Goal: Task Accomplishment & Management: Use online tool/utility

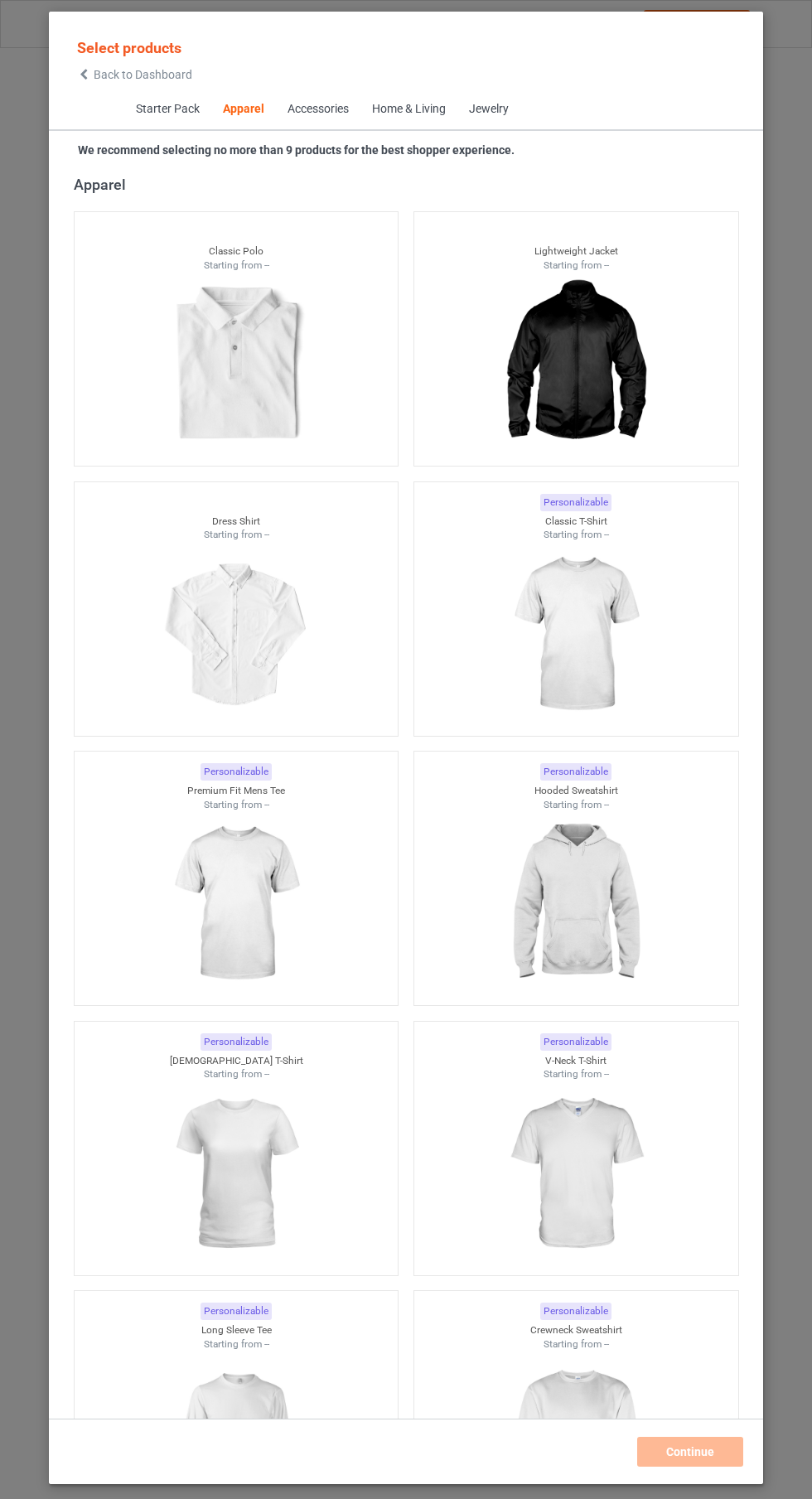
click at [592, 855] on img at bounding box center [575, 904] width 149 height 185
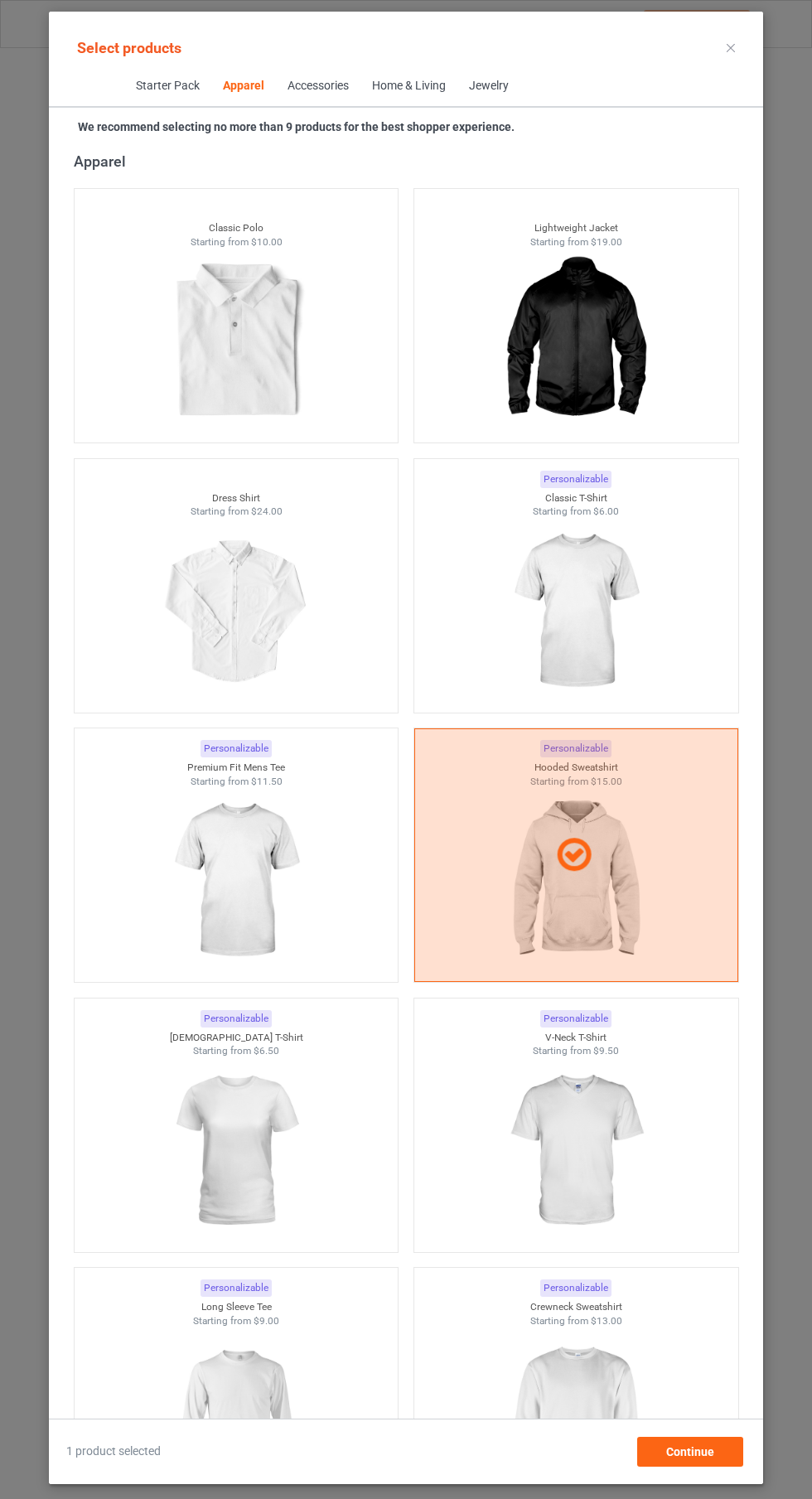
click at [572, 1385] on img at bounding box center [575, 1420] width 149 height 185
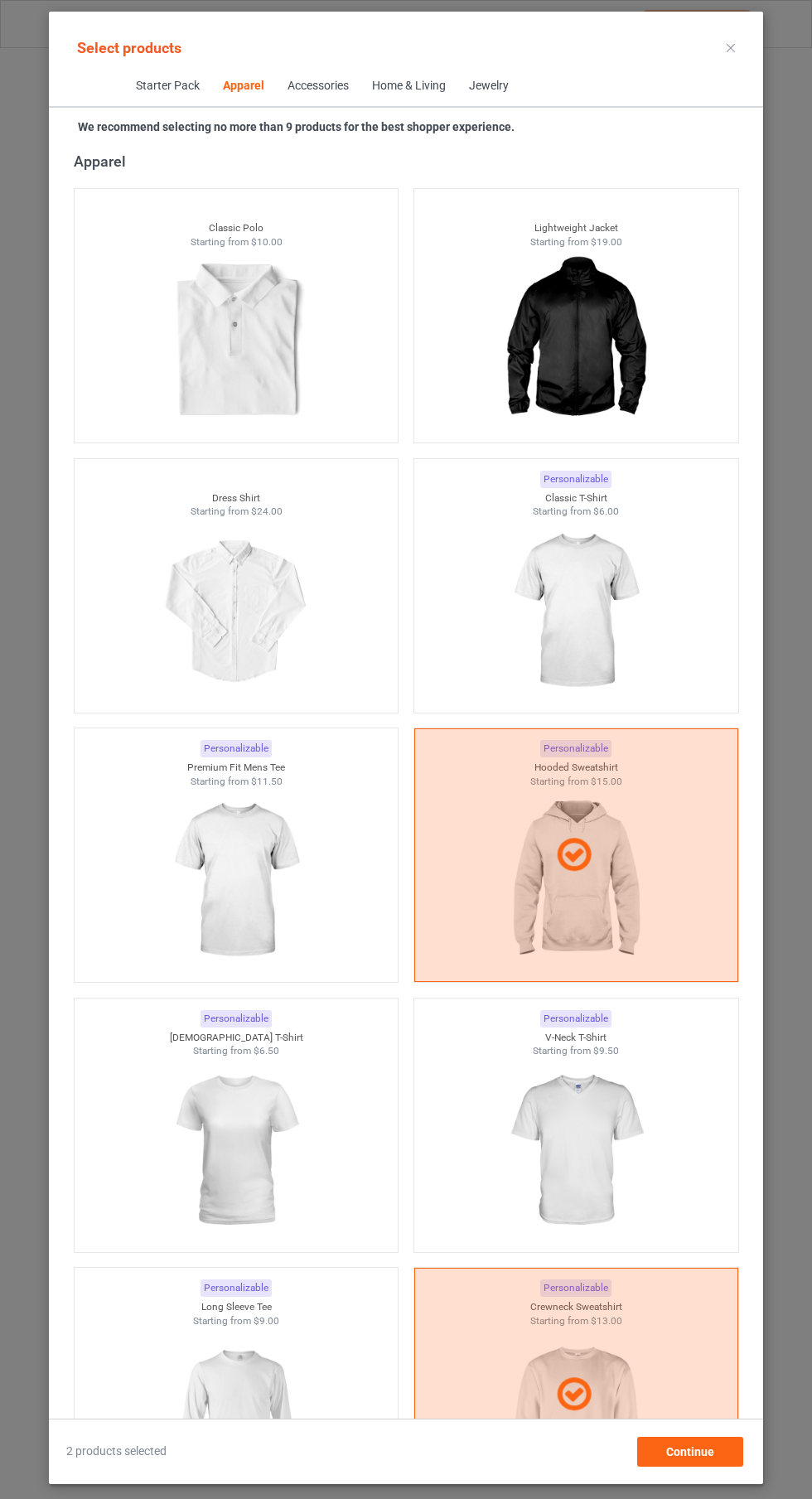
click at [617, 599] on img at bounding box center [575, 611] width 149 height 185
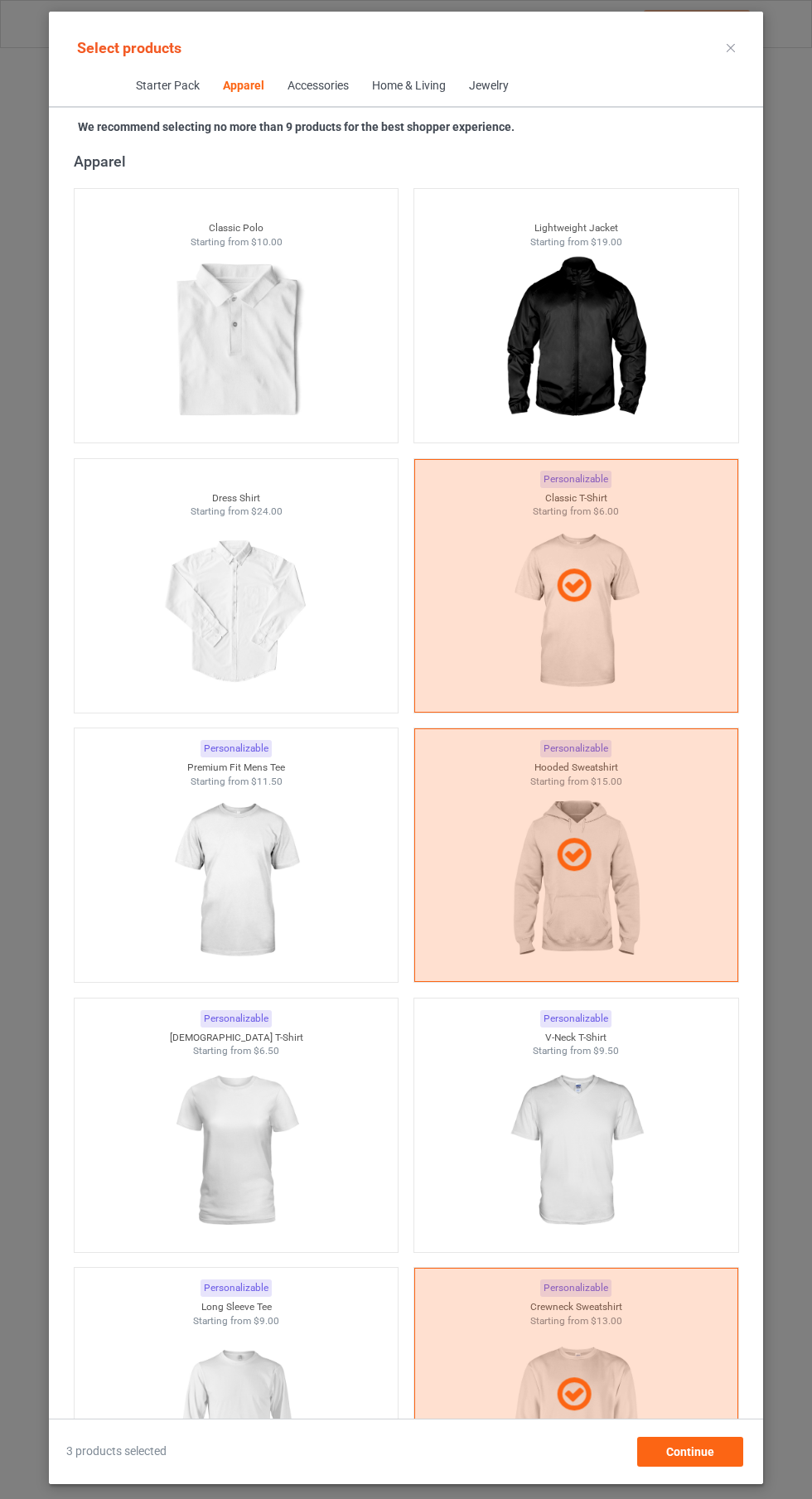
click at [730, 48] on icon at bounding box center [730, 48] width 8 height 8
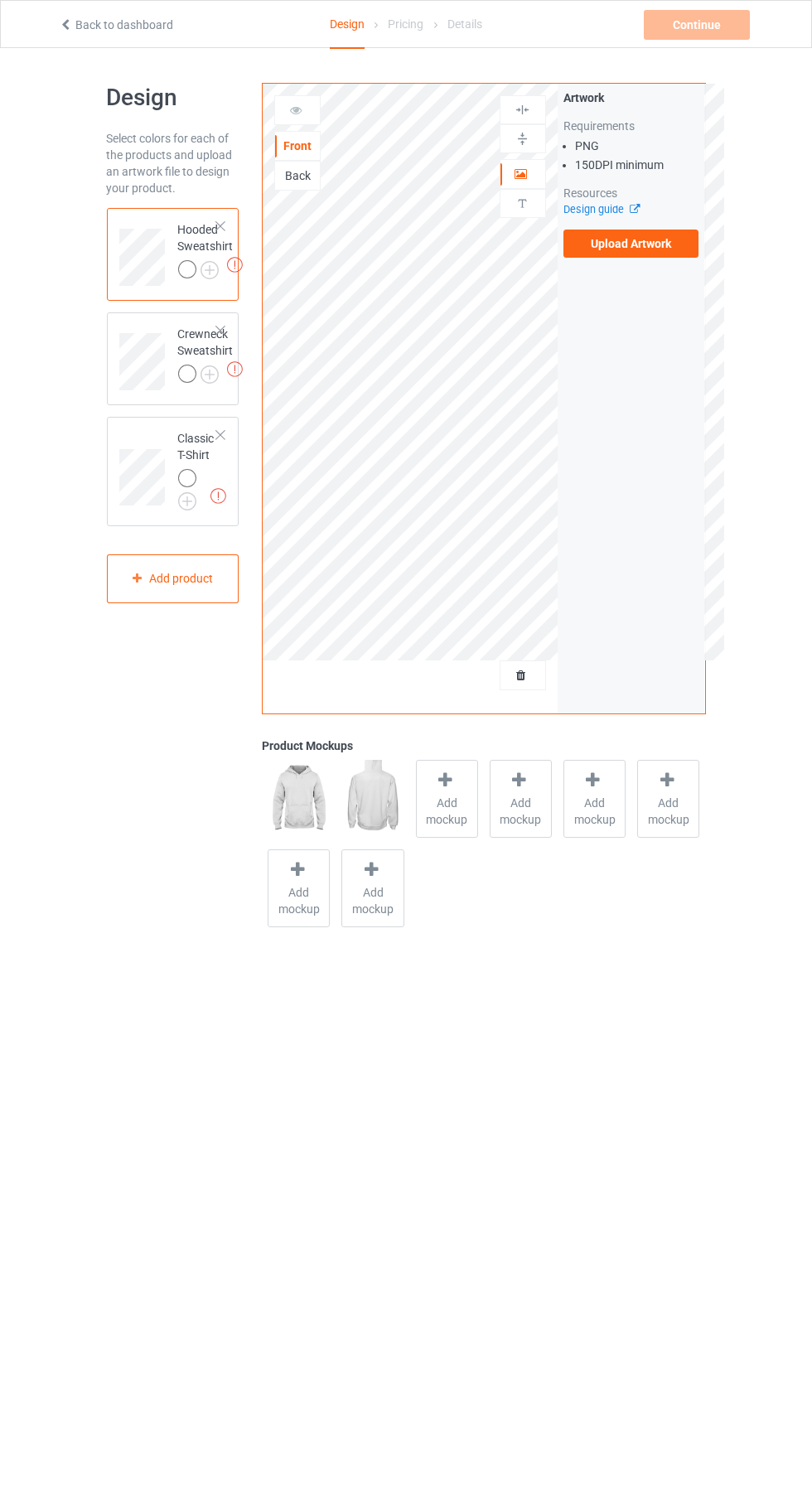
click at [0, 0] on img at bounding box center [0, 0] width 0 height 0
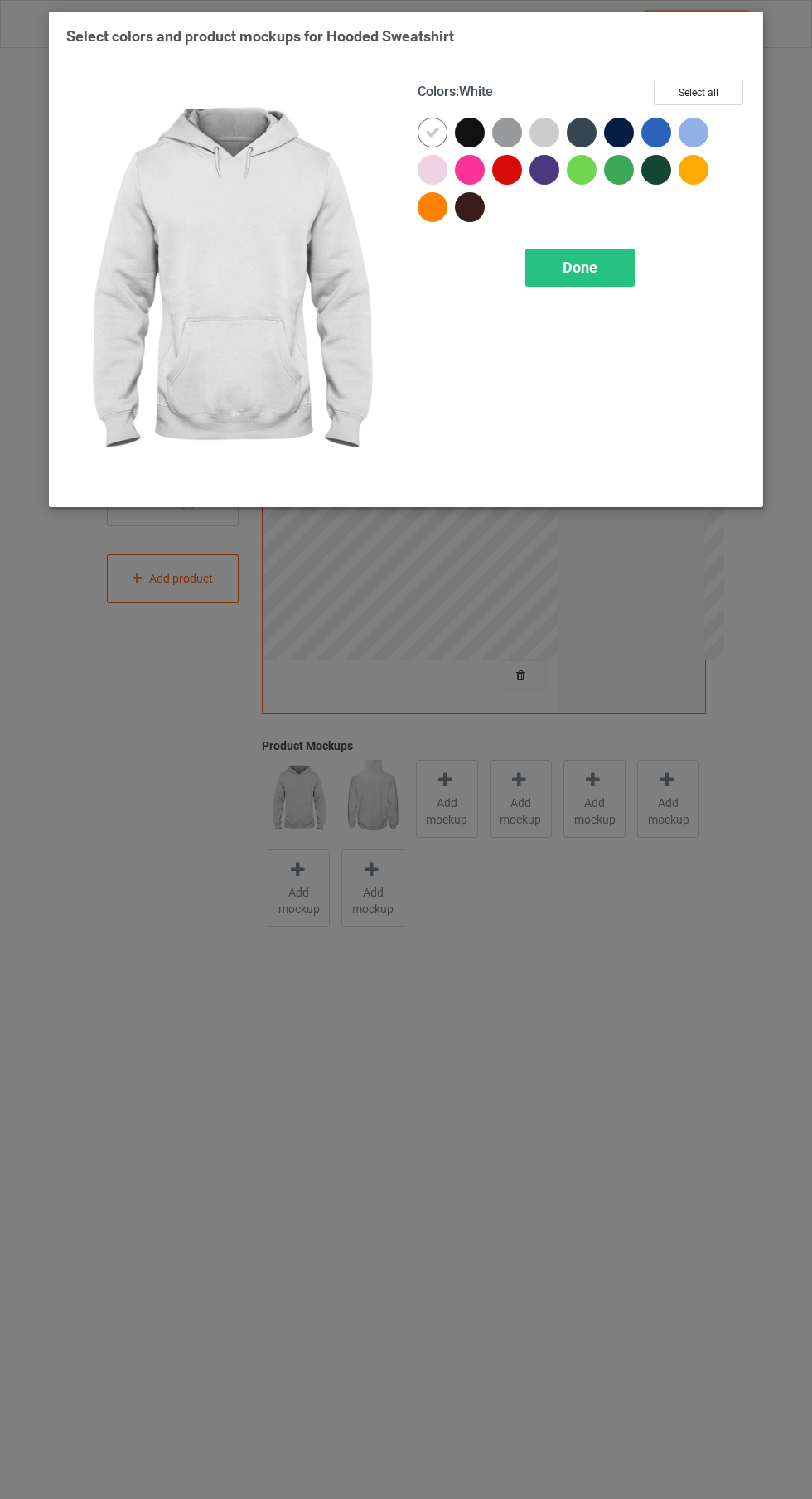
click at [642, 131] on div at bounding box center [656, 133] width 30 height 30
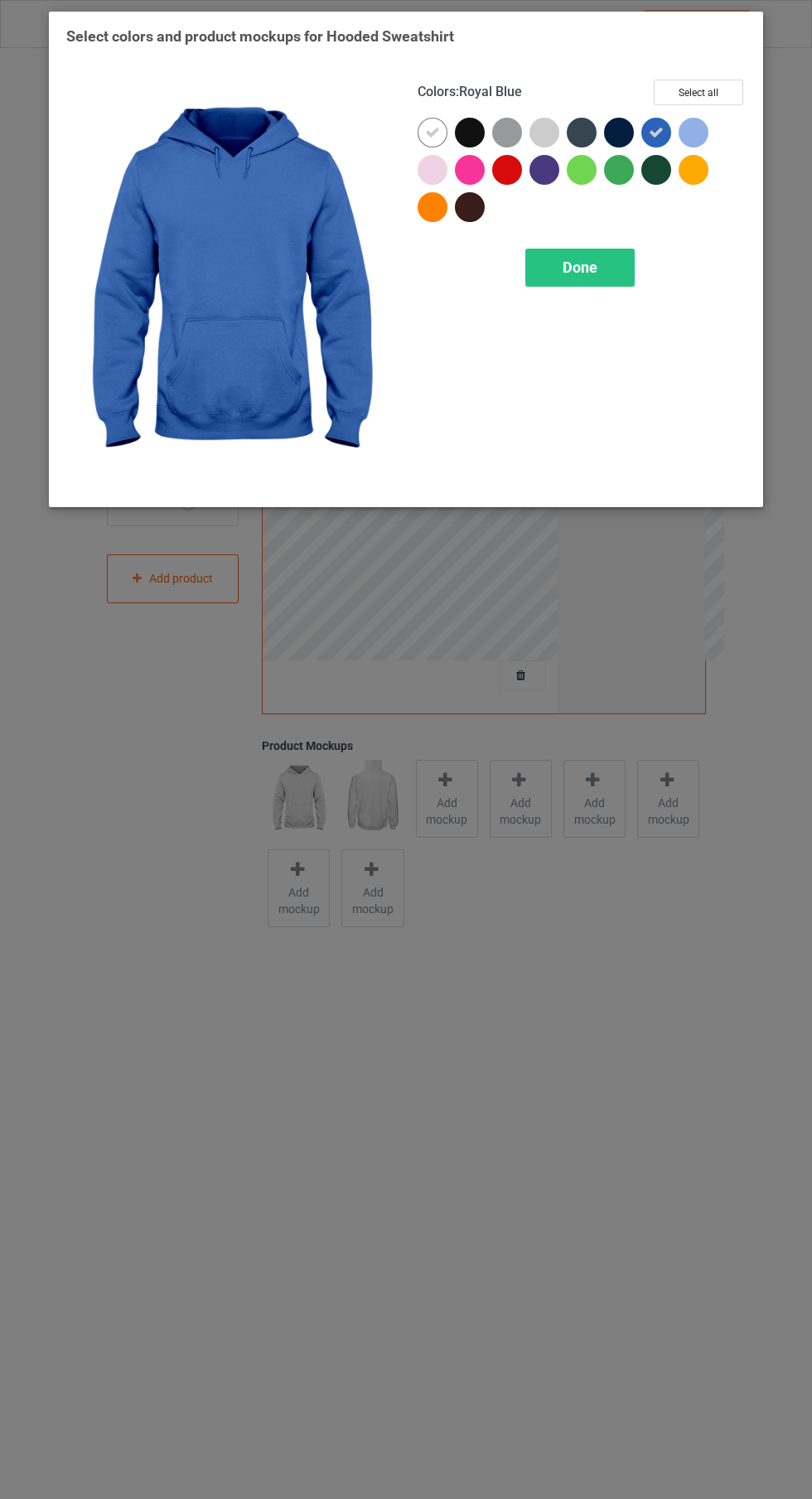
click at [629, 139] on div at bounding box center [619, 133] width 30 height 30
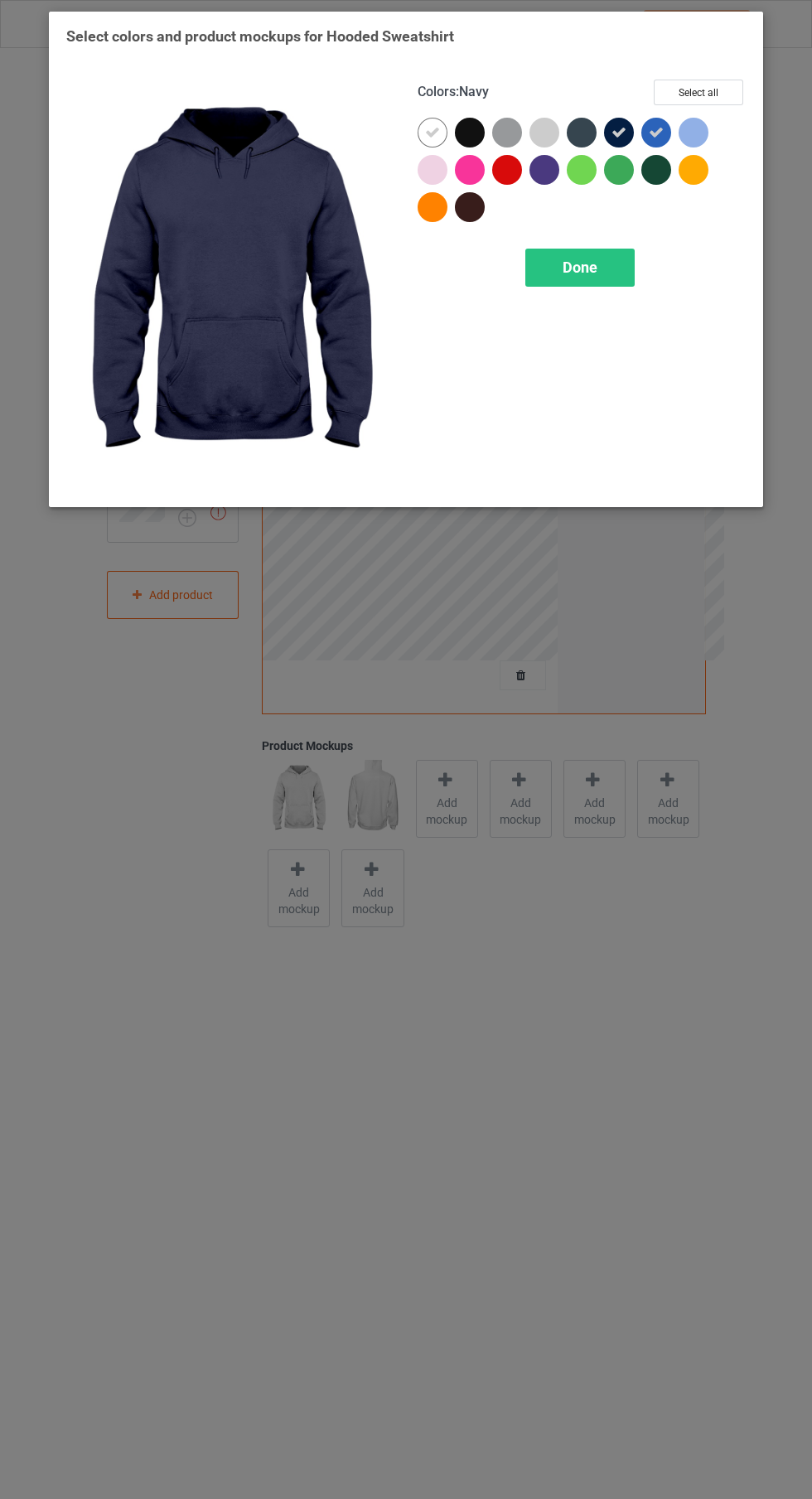
click at [652, 131] on icon at bounding box center [656, 133] width 15 height 15
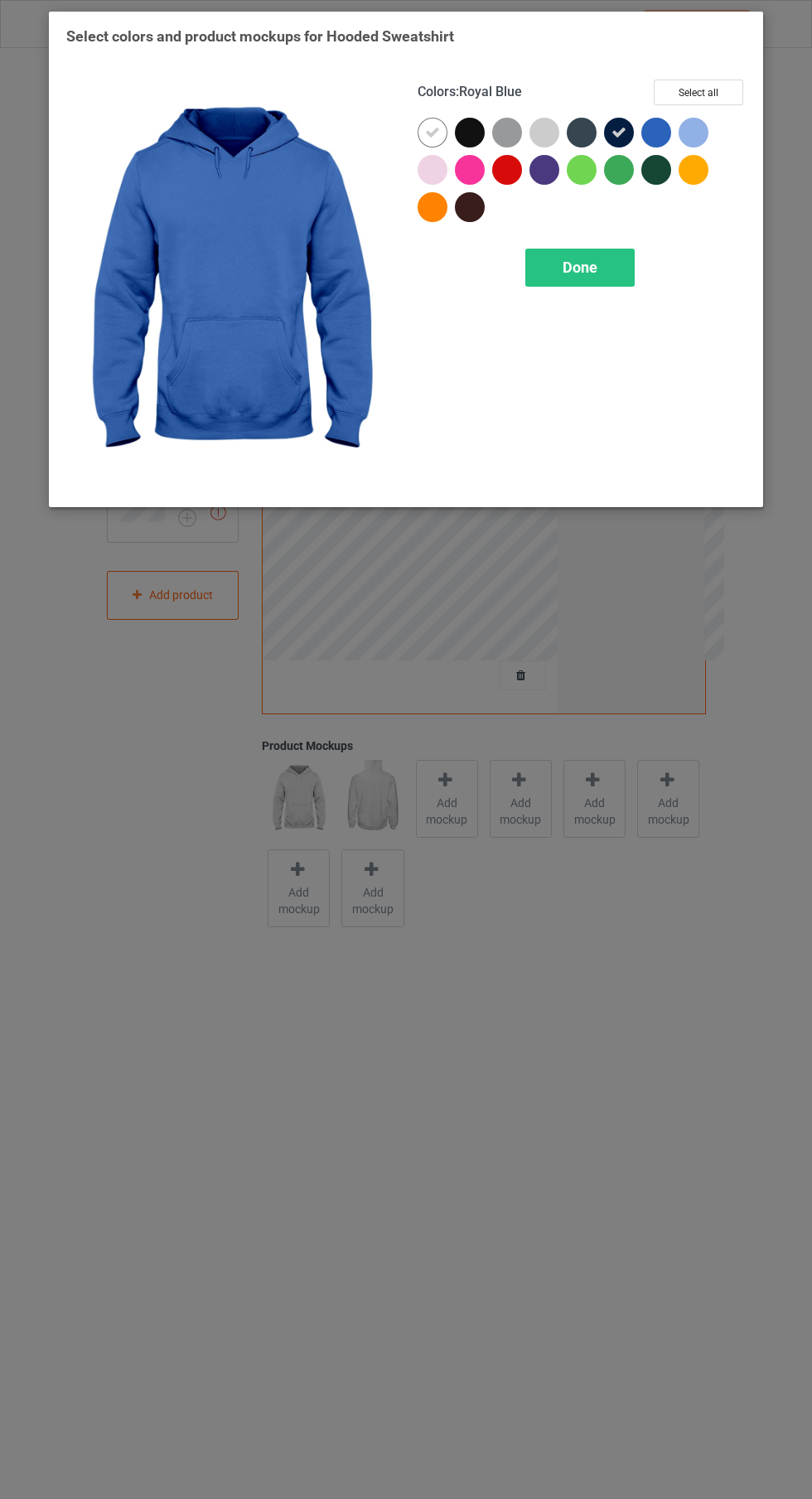
click at [447, 131] on div at bounding box center [432, 133] width 30 height 30
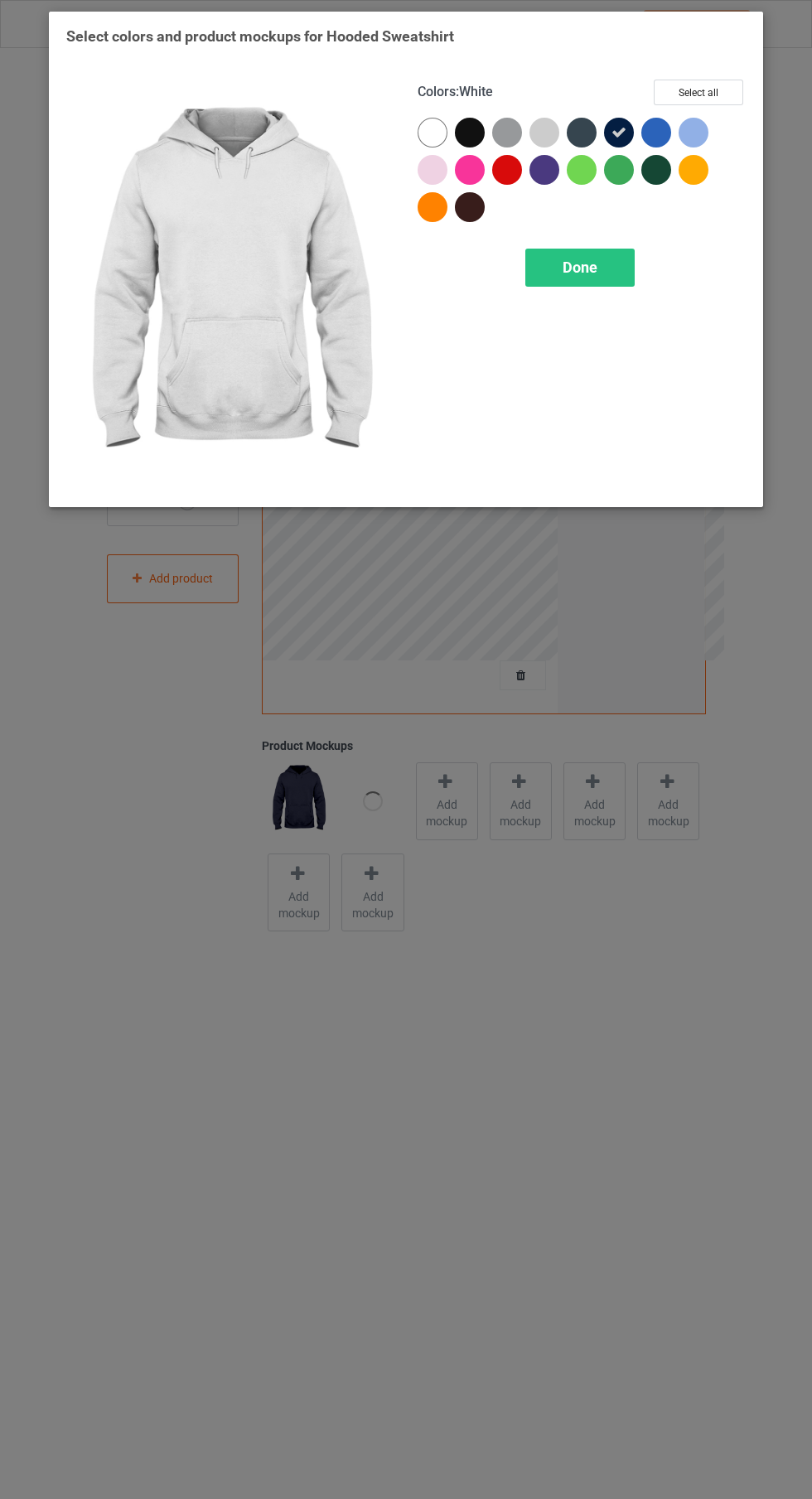
click at [447, 131] on div at bounding box center [432, 133] width 30 height 30
click at [435, 131] on icon at bounding box center [432, 133] width 15 height 15
click at [578, 265] on span "Done" at bounding box center [580, 267] width 35 height 18
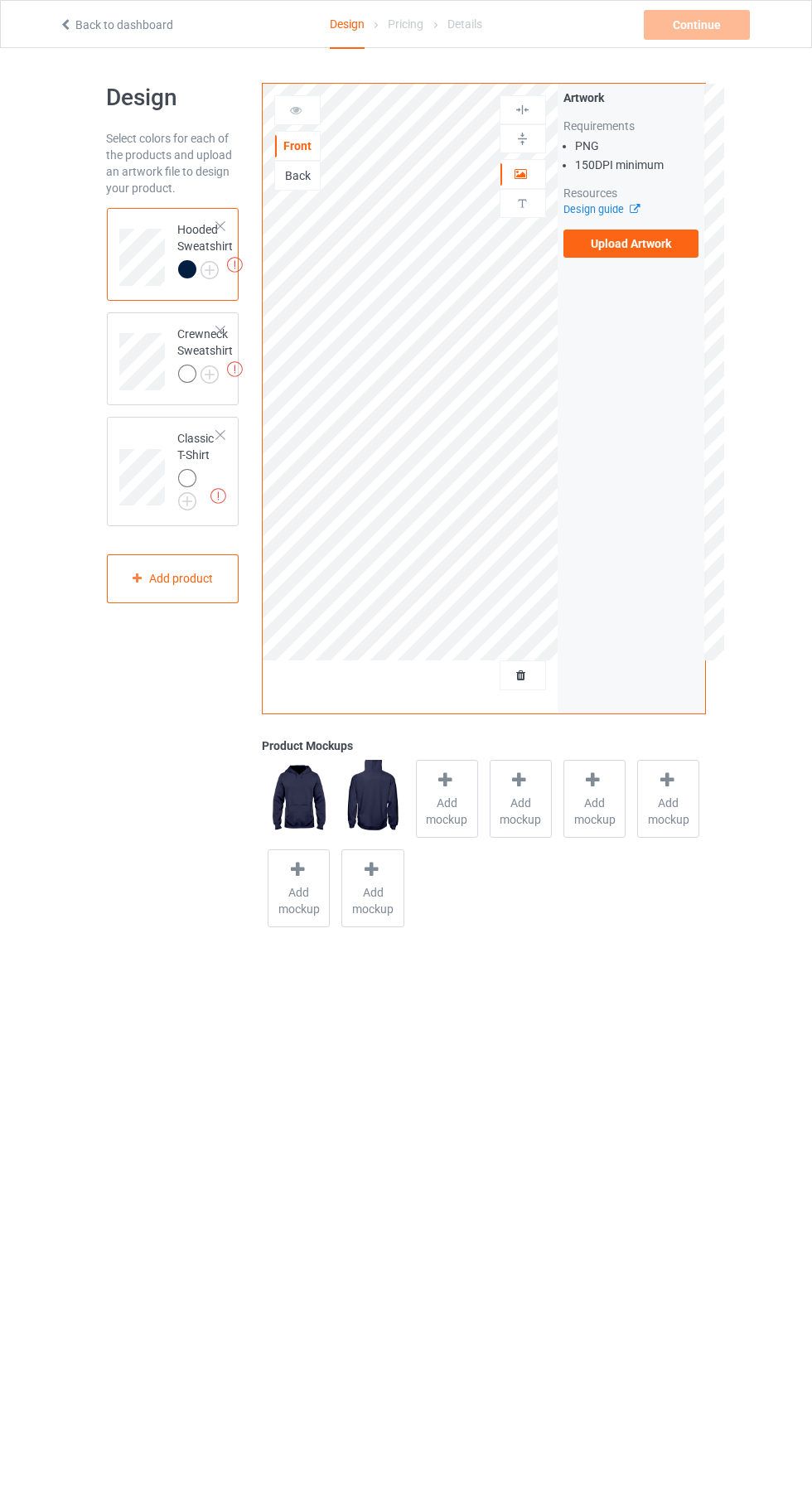
click at [0, 0] on img at bounding box center [0, 0] width 0 height 0
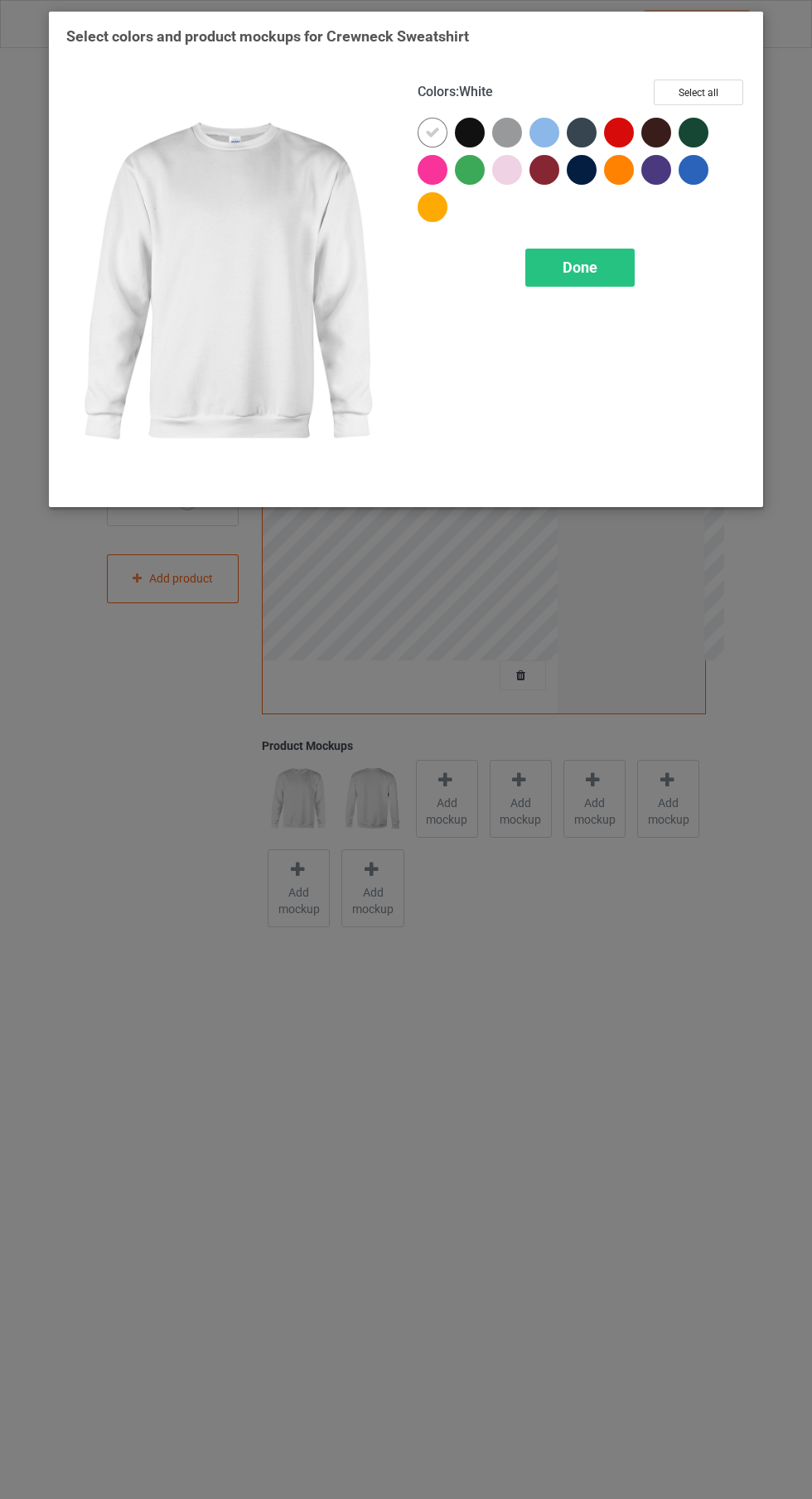
click at [586, 169] on div at bounding box center [582, 170] width 30 height 30
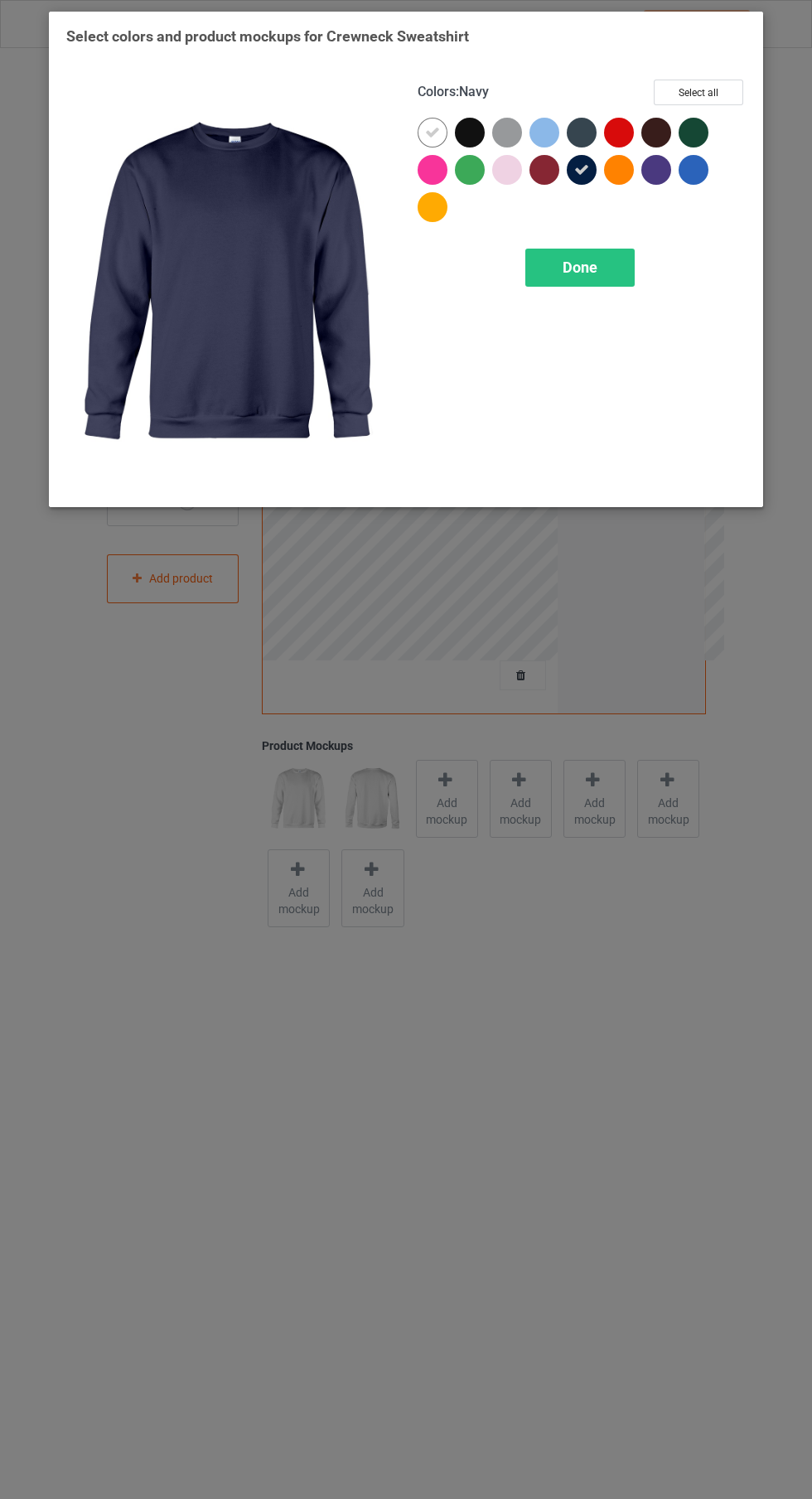
click at [426, 140] on div at bounding box center [432, 133] width 30 height 30
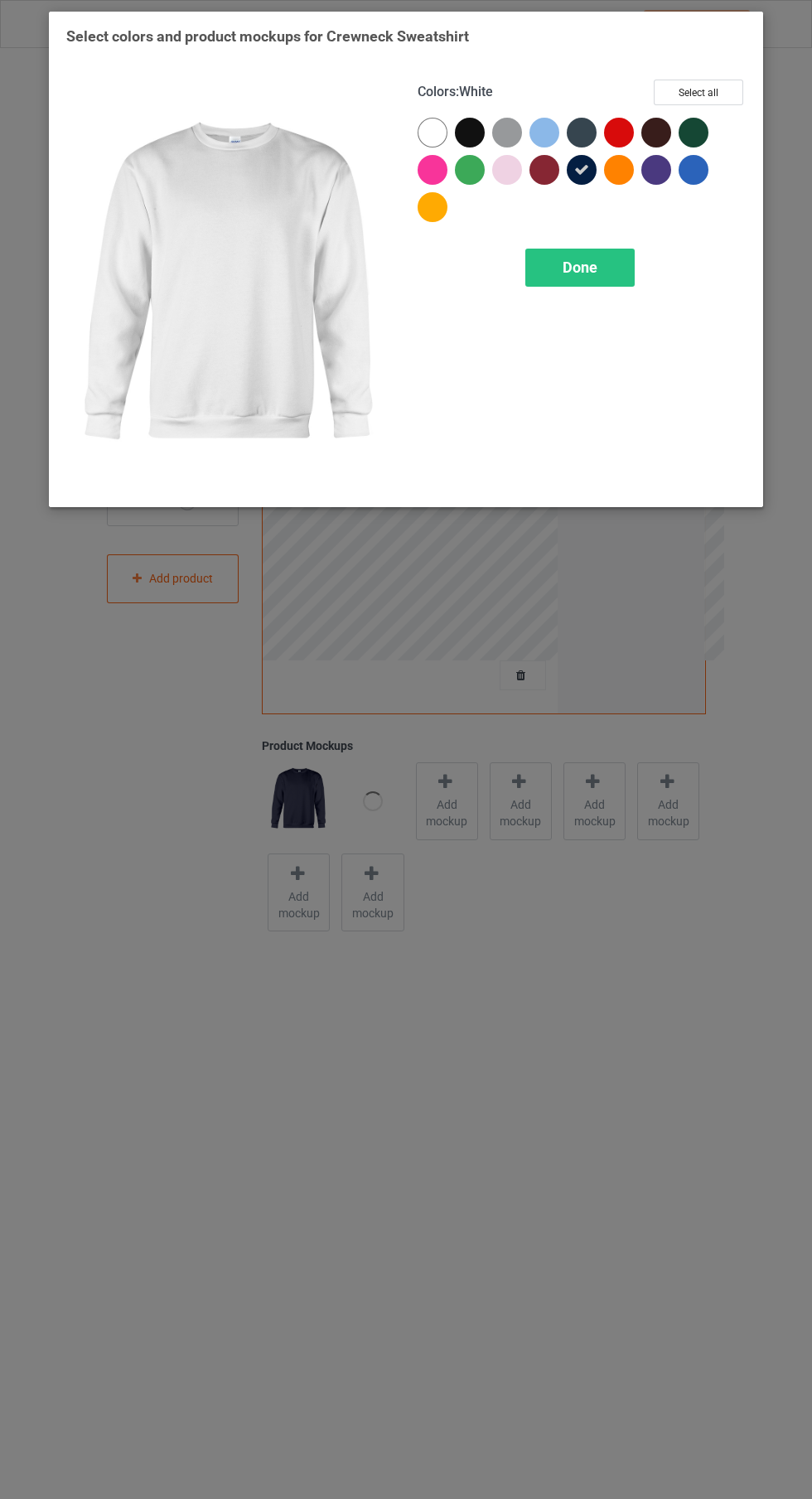
click at [623, 277] on div "Done" at bounding box center [579, 268] width 109 height 38
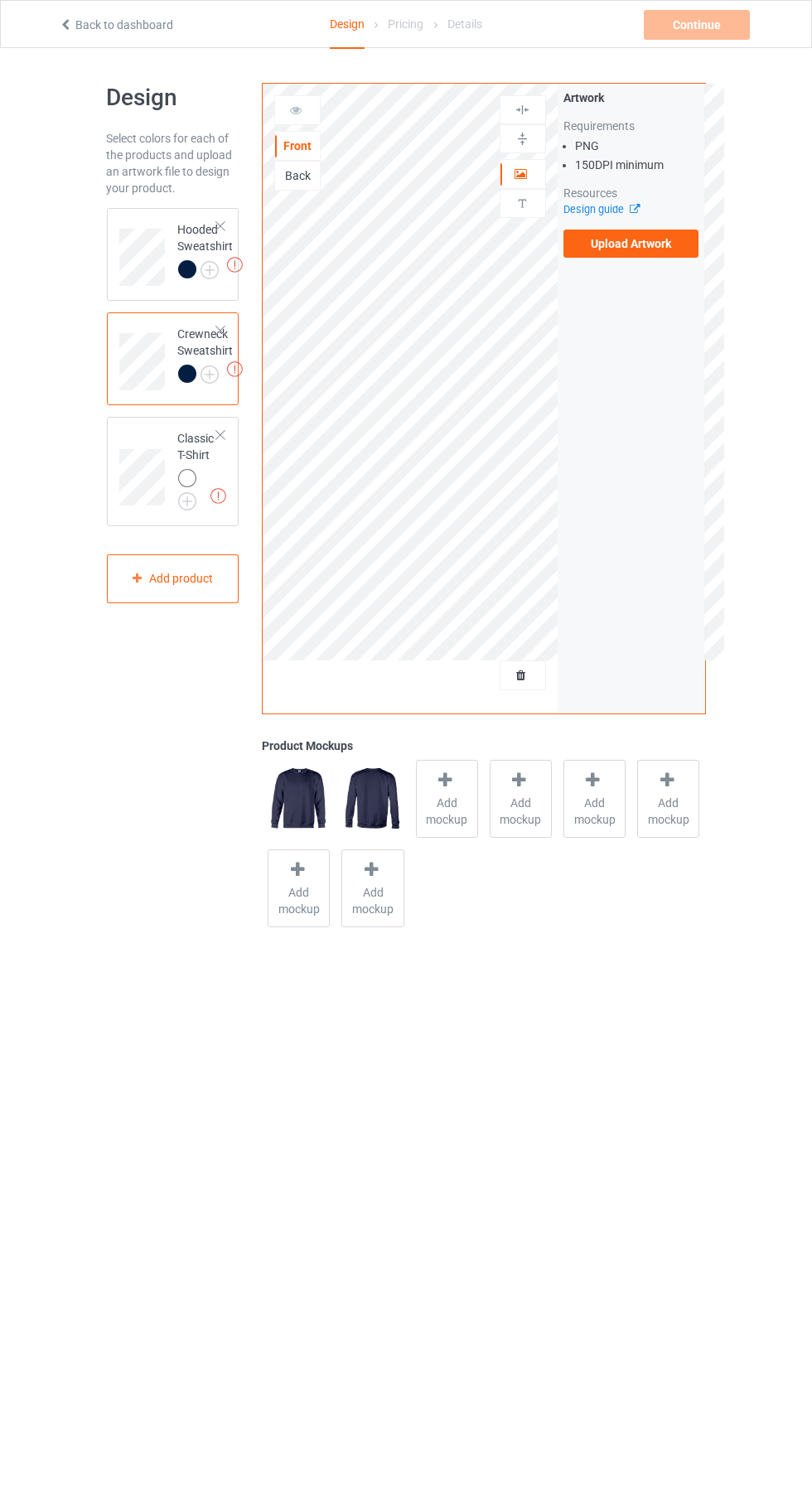
click at [0, 0] on img at bounding box center [0, 0] width 0 height 0
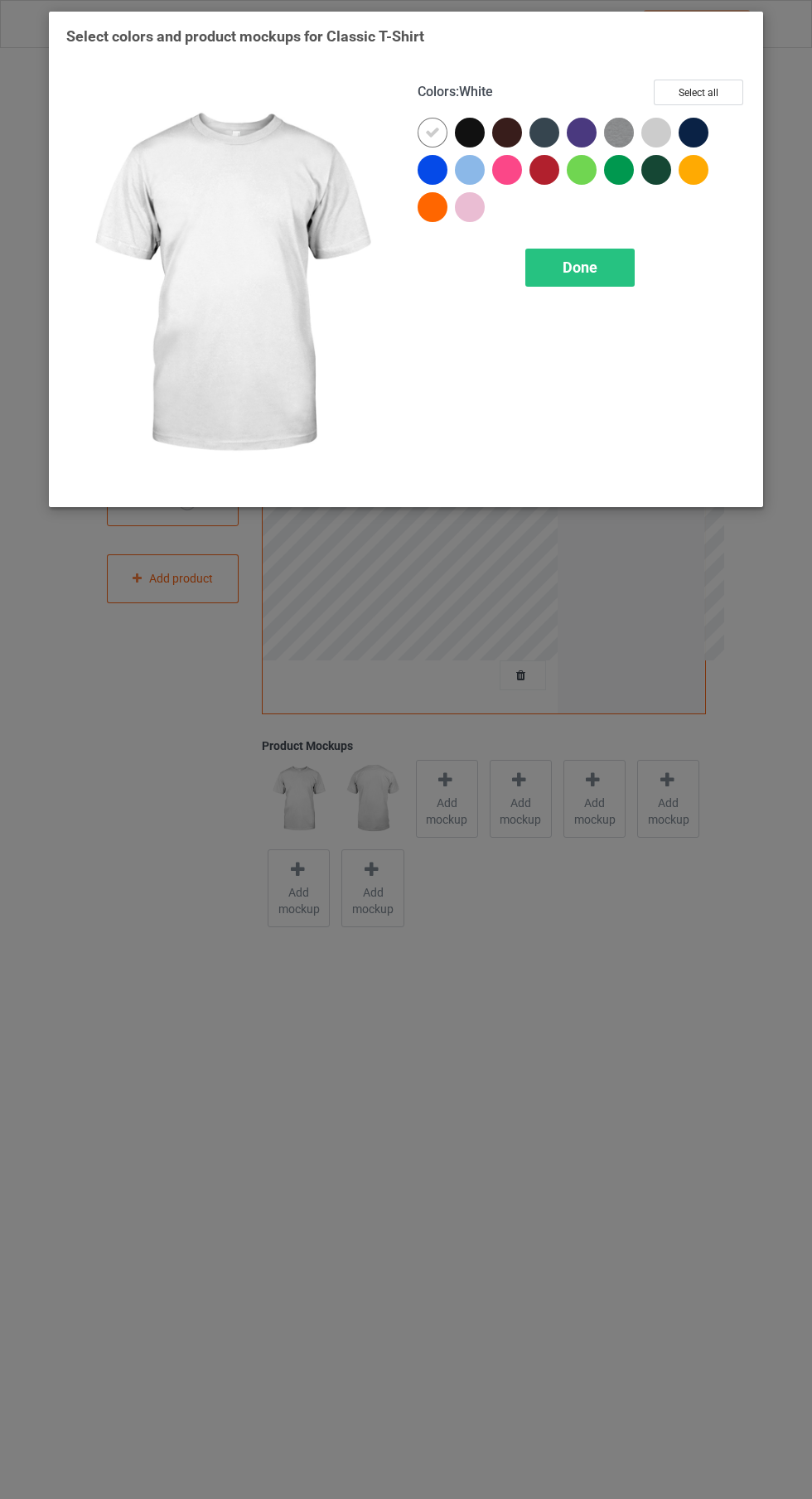
click at [697, 134] on div at bounding box center [693, 133] width 30 height 30
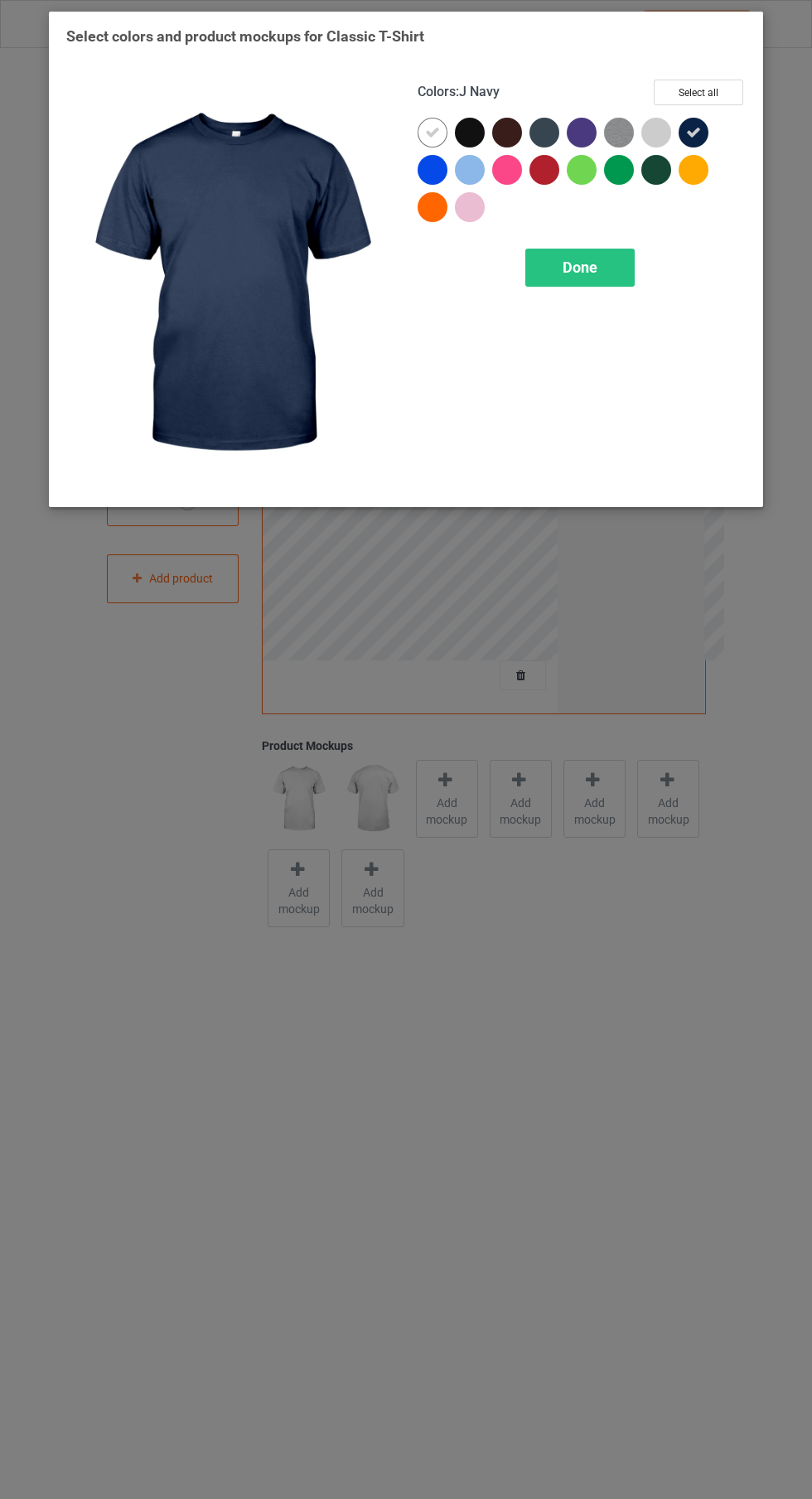
click at [440, 136] on div at bounding box center [432, 133] width 30 height 30
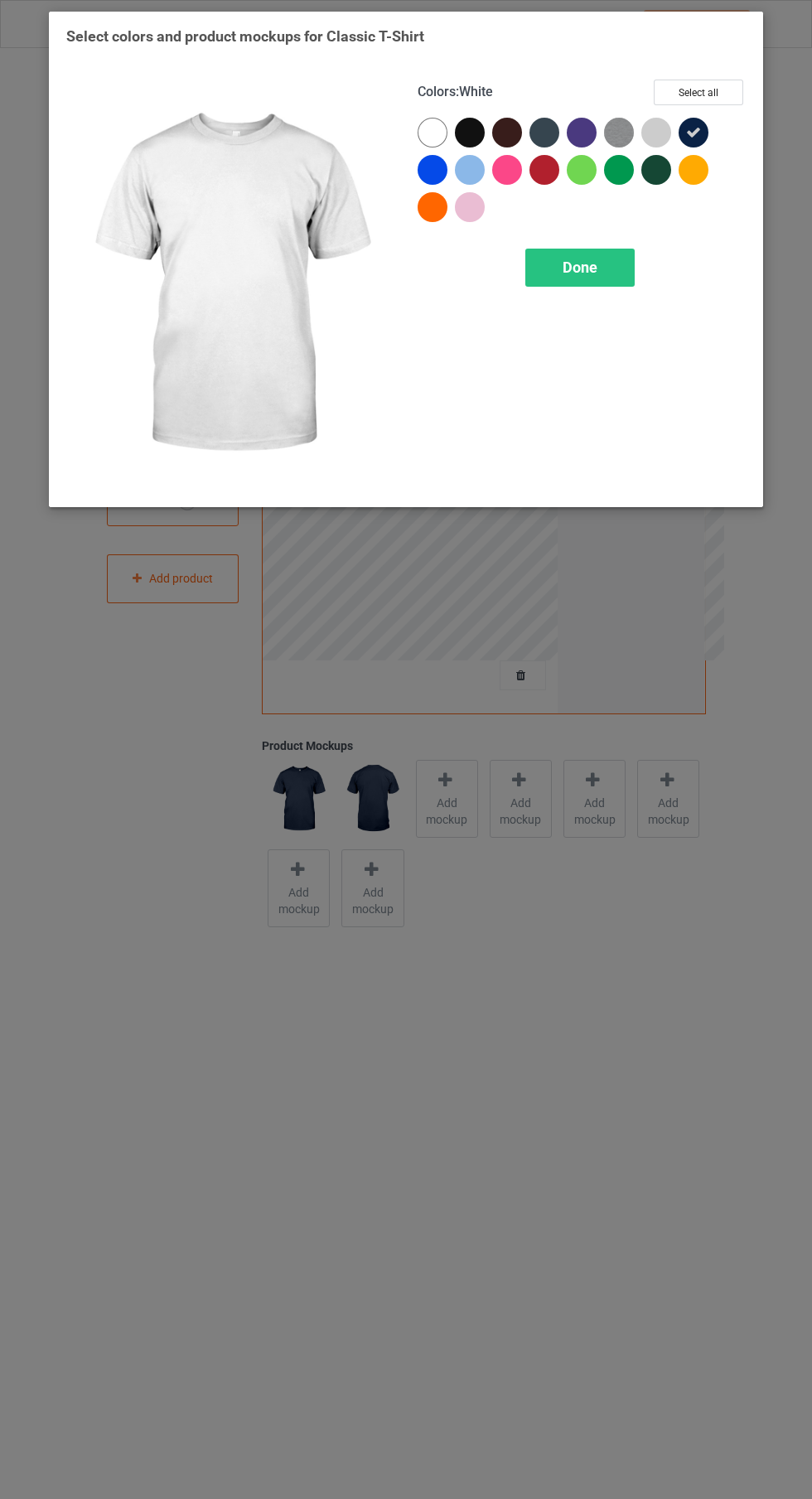
click at [621, 265] on div "Done" at bounding box center [579, 268] width 109 height 38
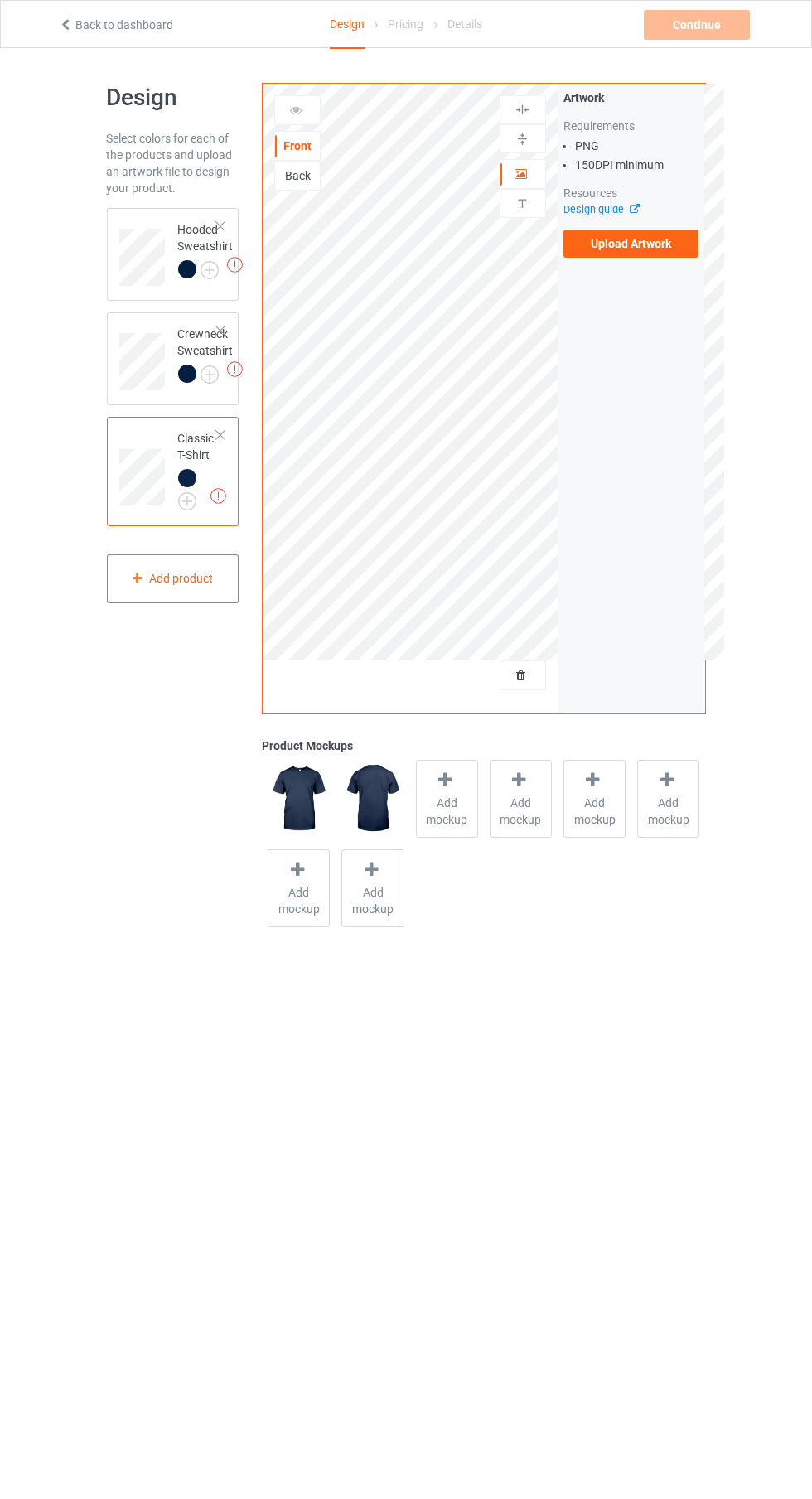
click at [651, 250] on label "Upload Artwork" at bounding box center [631, 244] width 136 height 28
click at [0, 0] on input "Upload Artwork" at bounding box center [0, 0] width 0 height 0
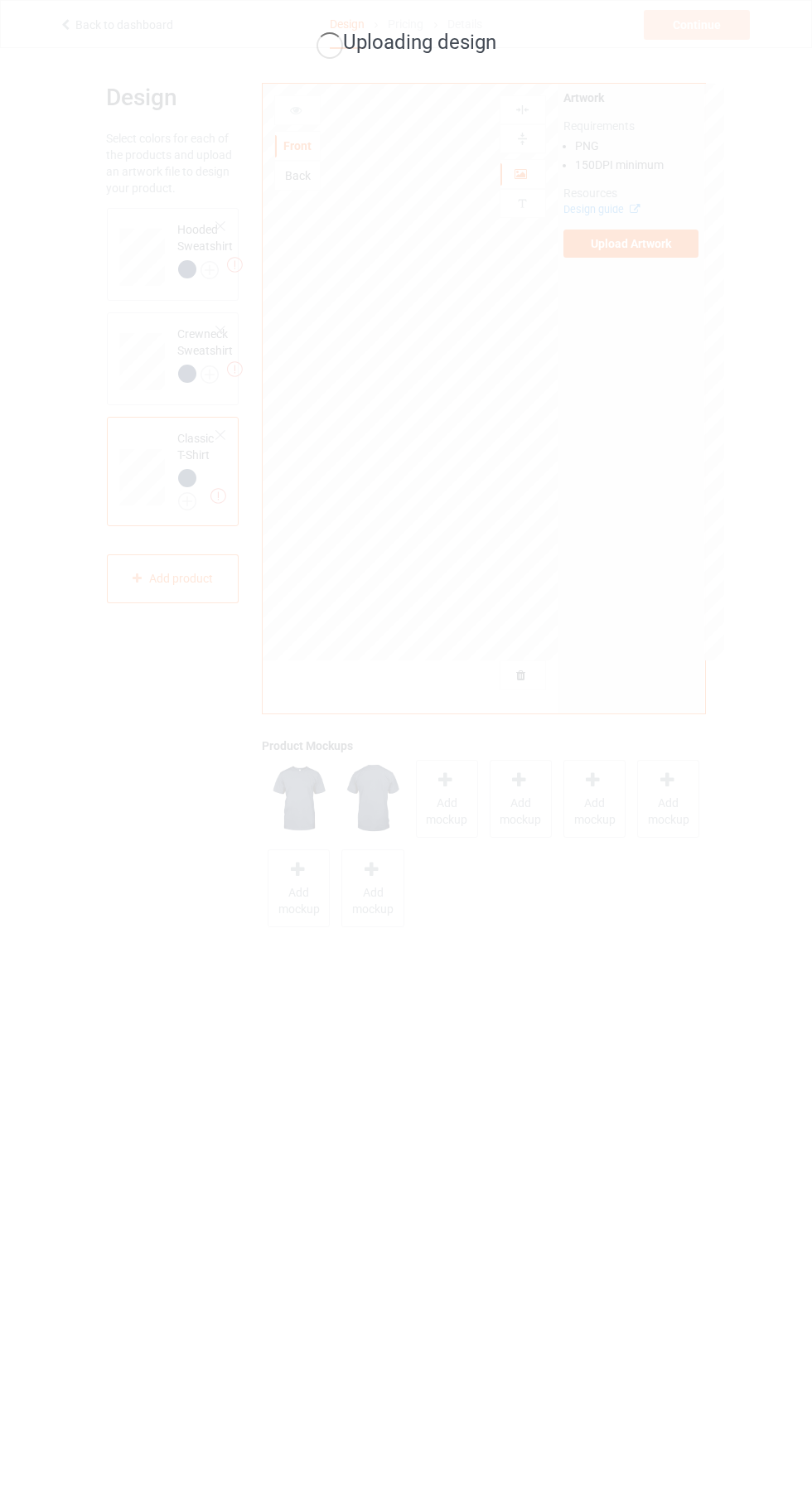
click at [811, 804] on div "Uploading design" at bounding box center [406, 750] width 812 height 1499
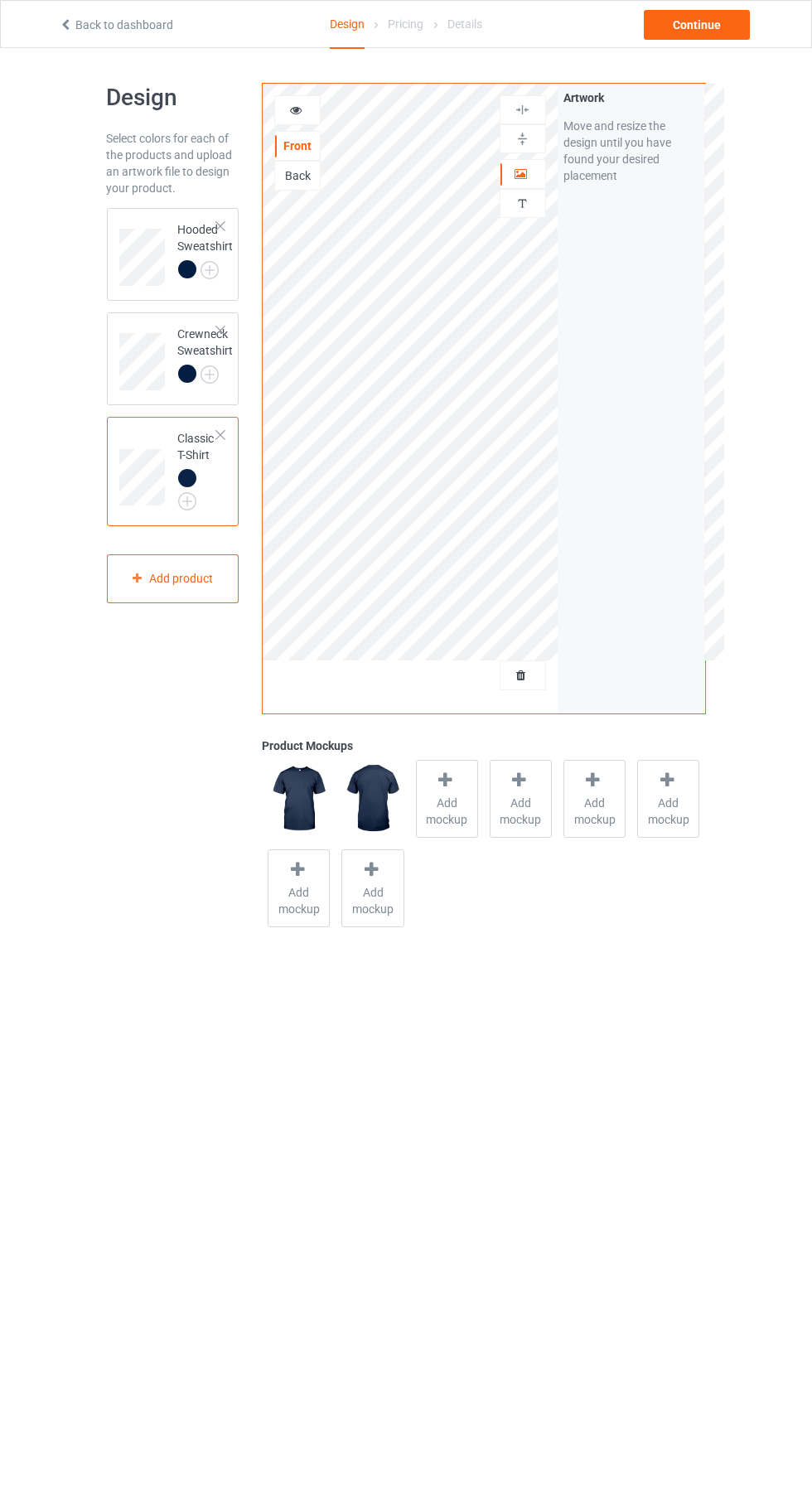
click at [295, 107] on icon at bounding box center [295, 108] width 14 height 12
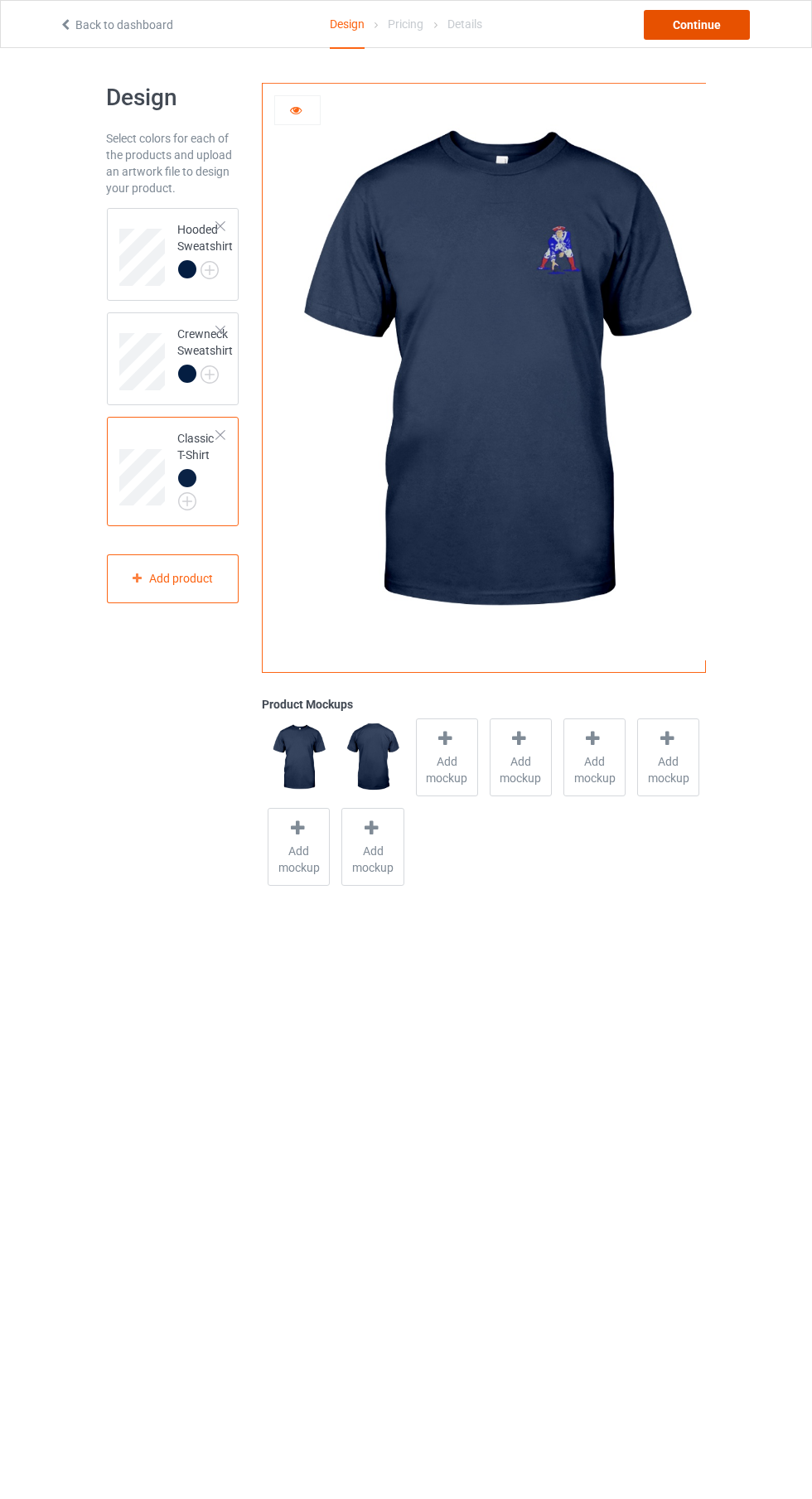
click at [698, 24] on div "Continue" at bounding box center [696, 25] width 106 height 30
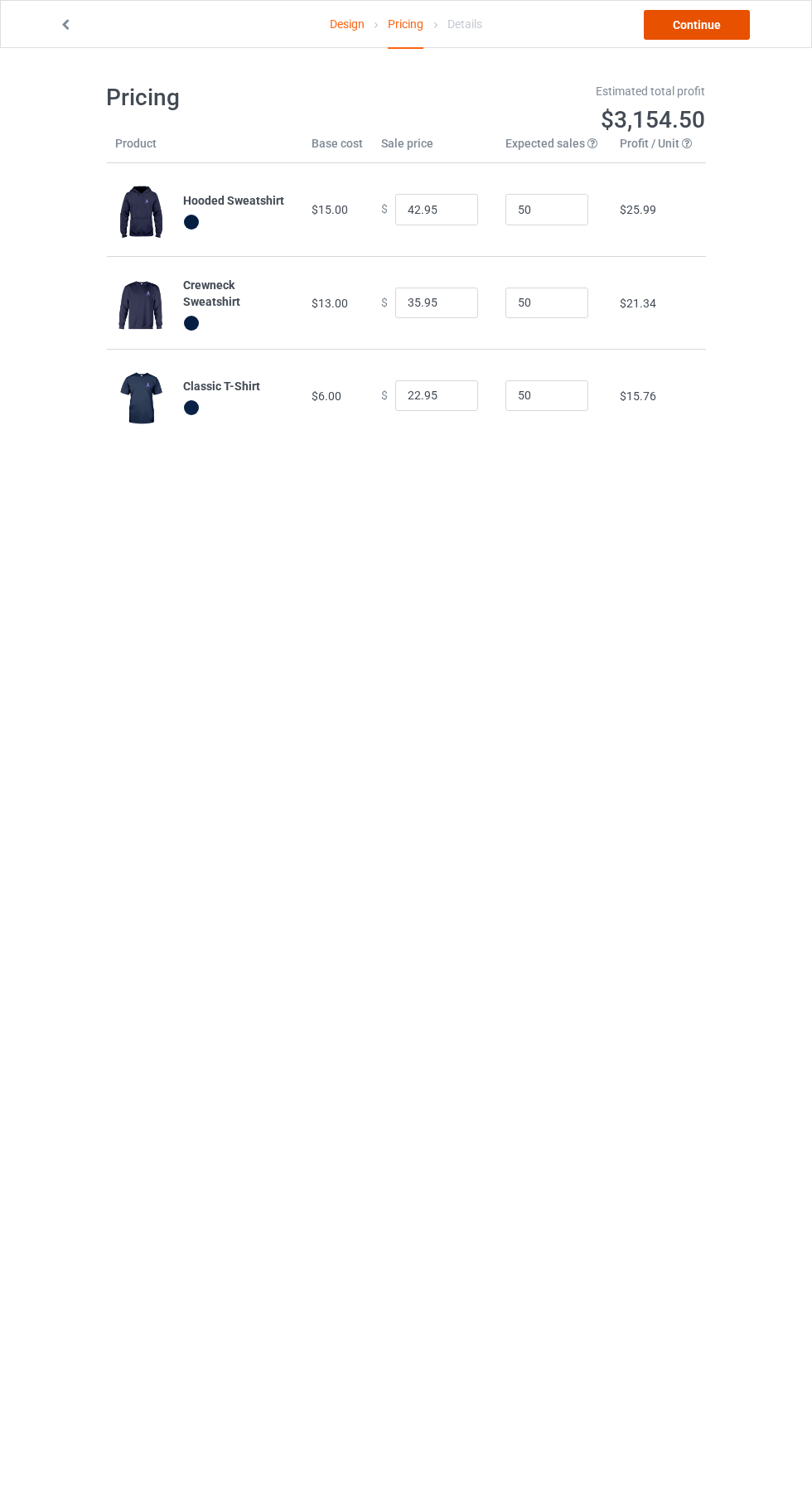
click at [727, 38] on link "Continue" at bounding box center [696, 25] width 106 height 30
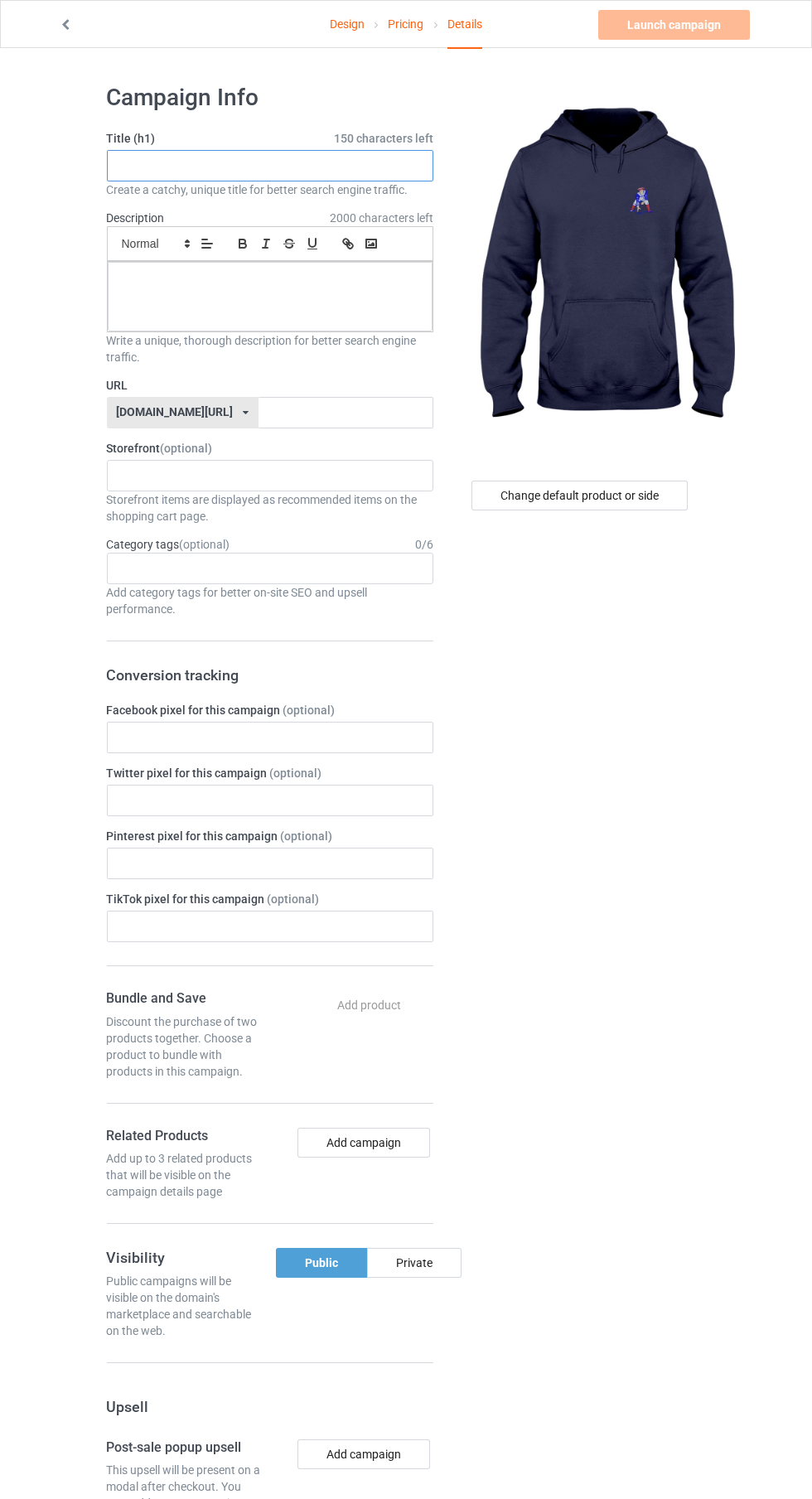
click at [354, 165] on input "text" at bounding box center [270, 166] width 326 height 32
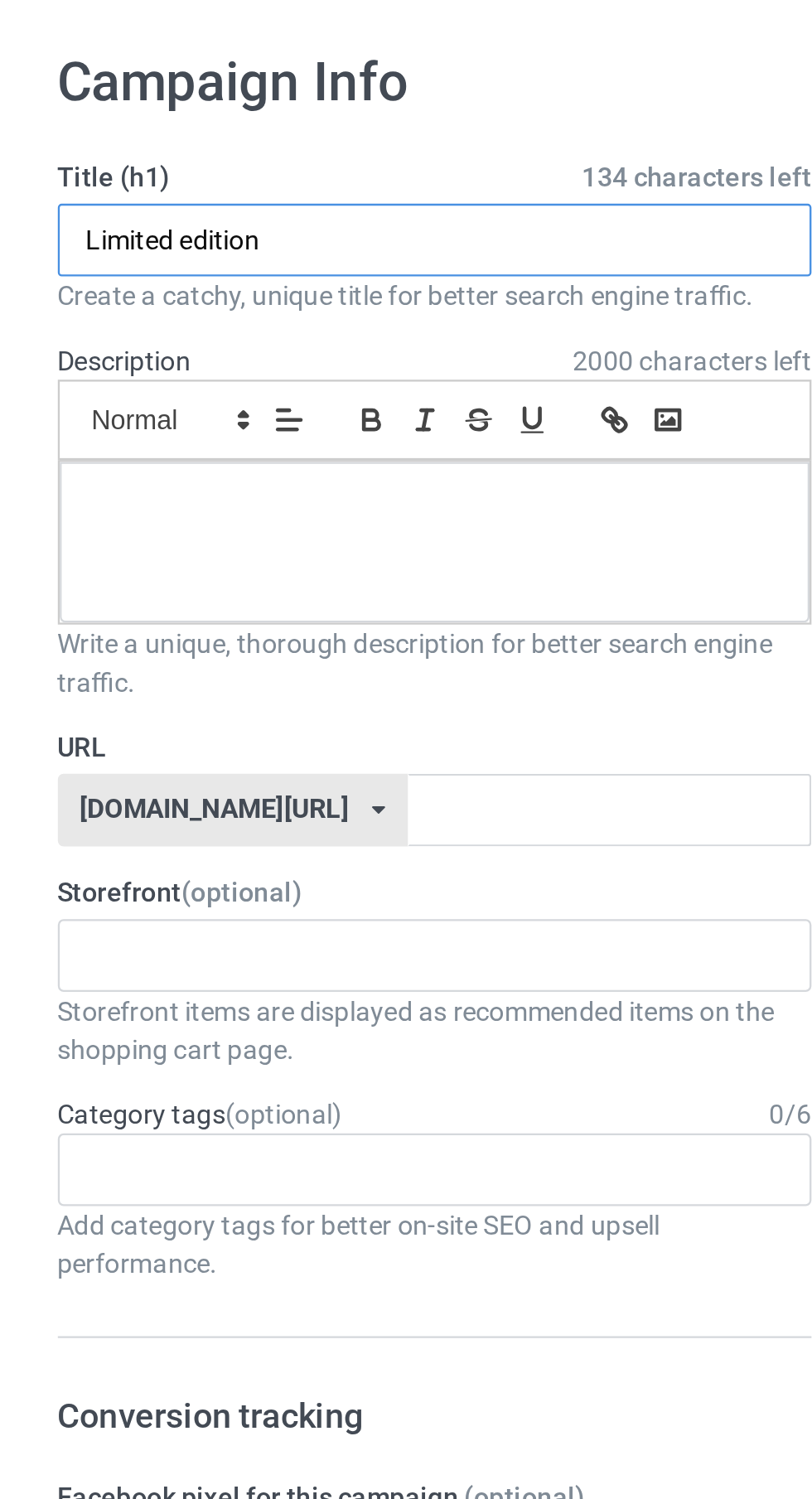
type input "Limited edition"
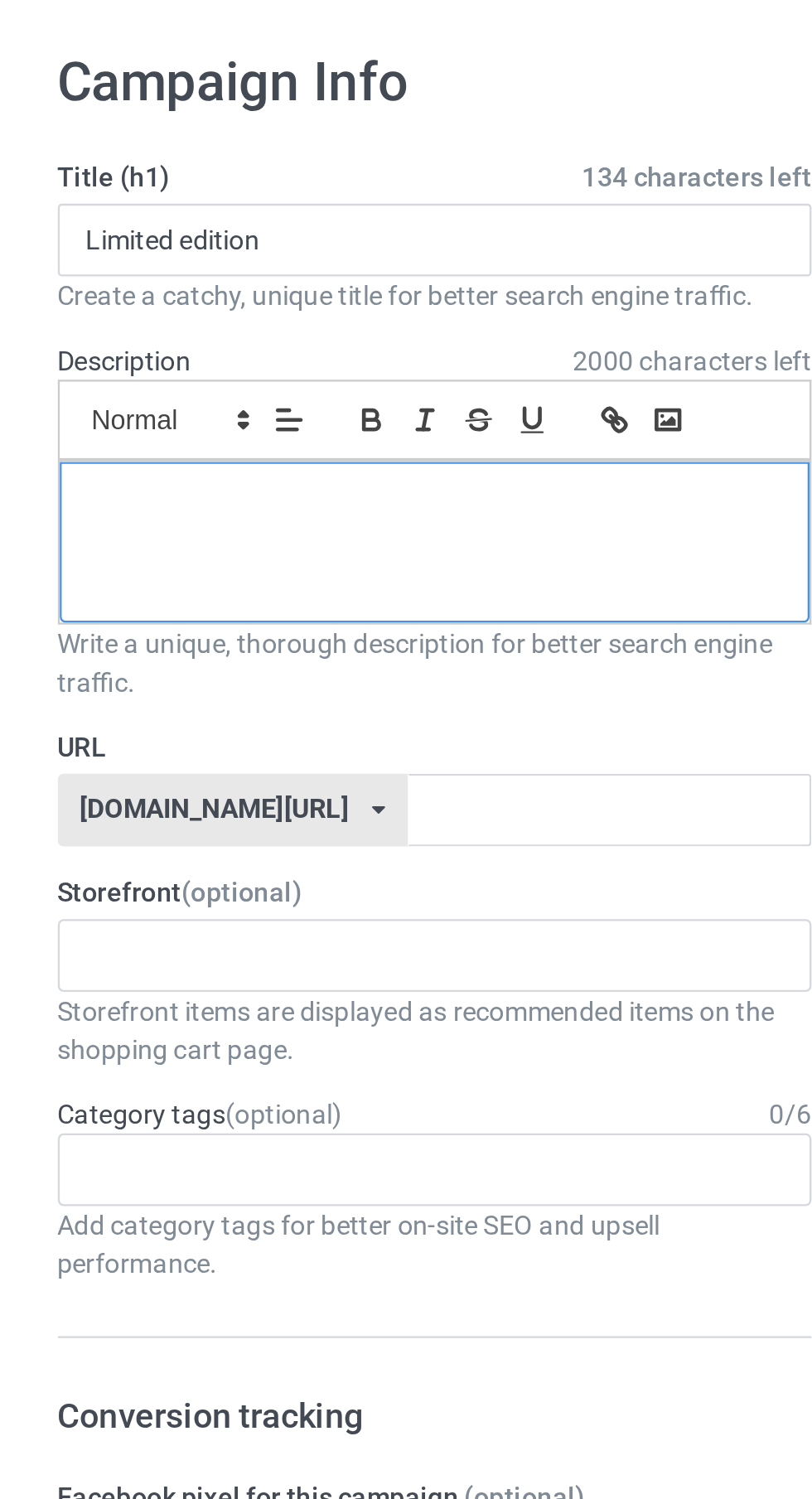
click at [293, 285] on p at bounding box center [270, 280] width 298 height 16
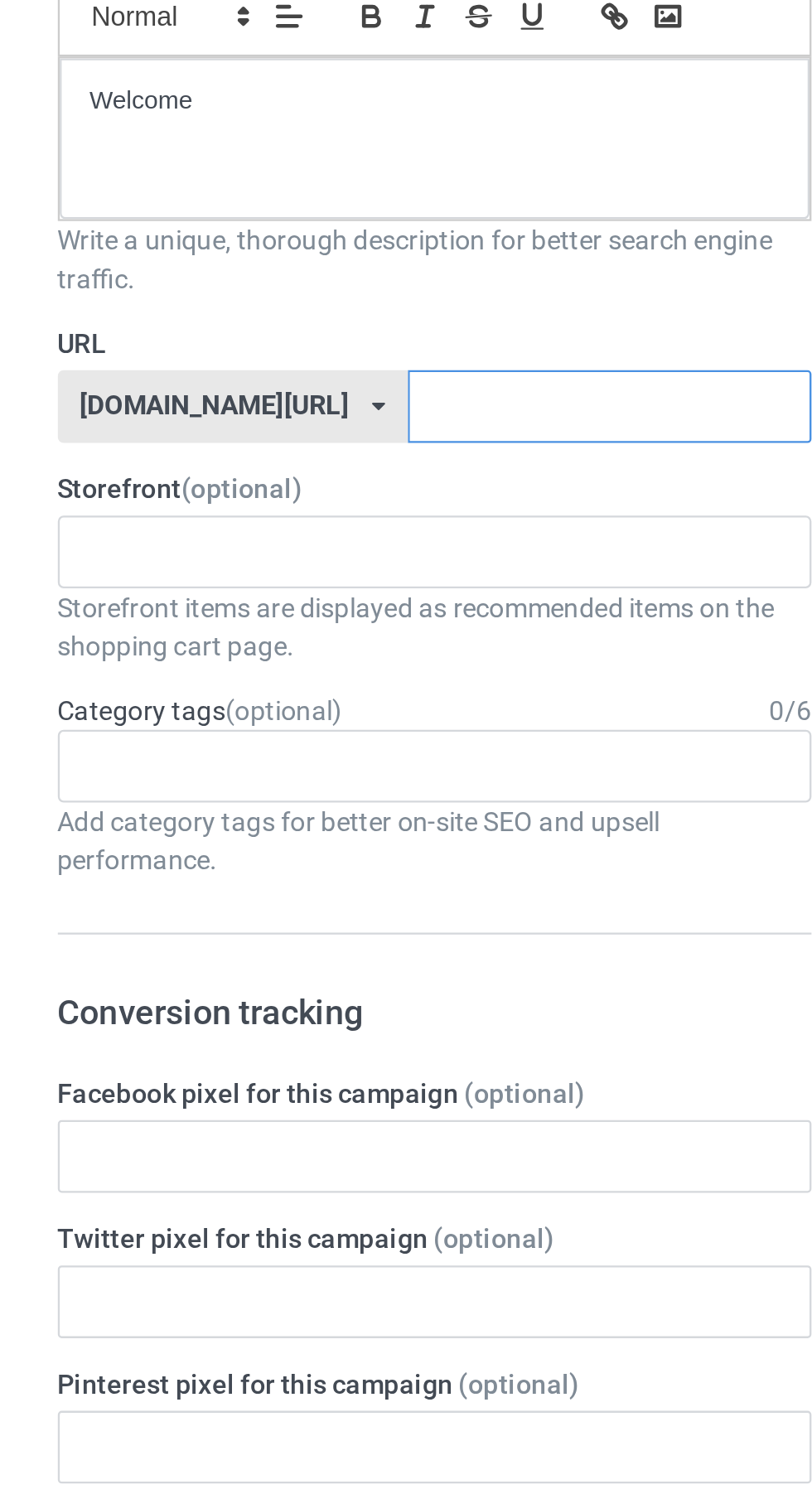
click at [335, 410] on input "text" at bounding box center [345, 412] width 174 height 32
type input "Vjbh"
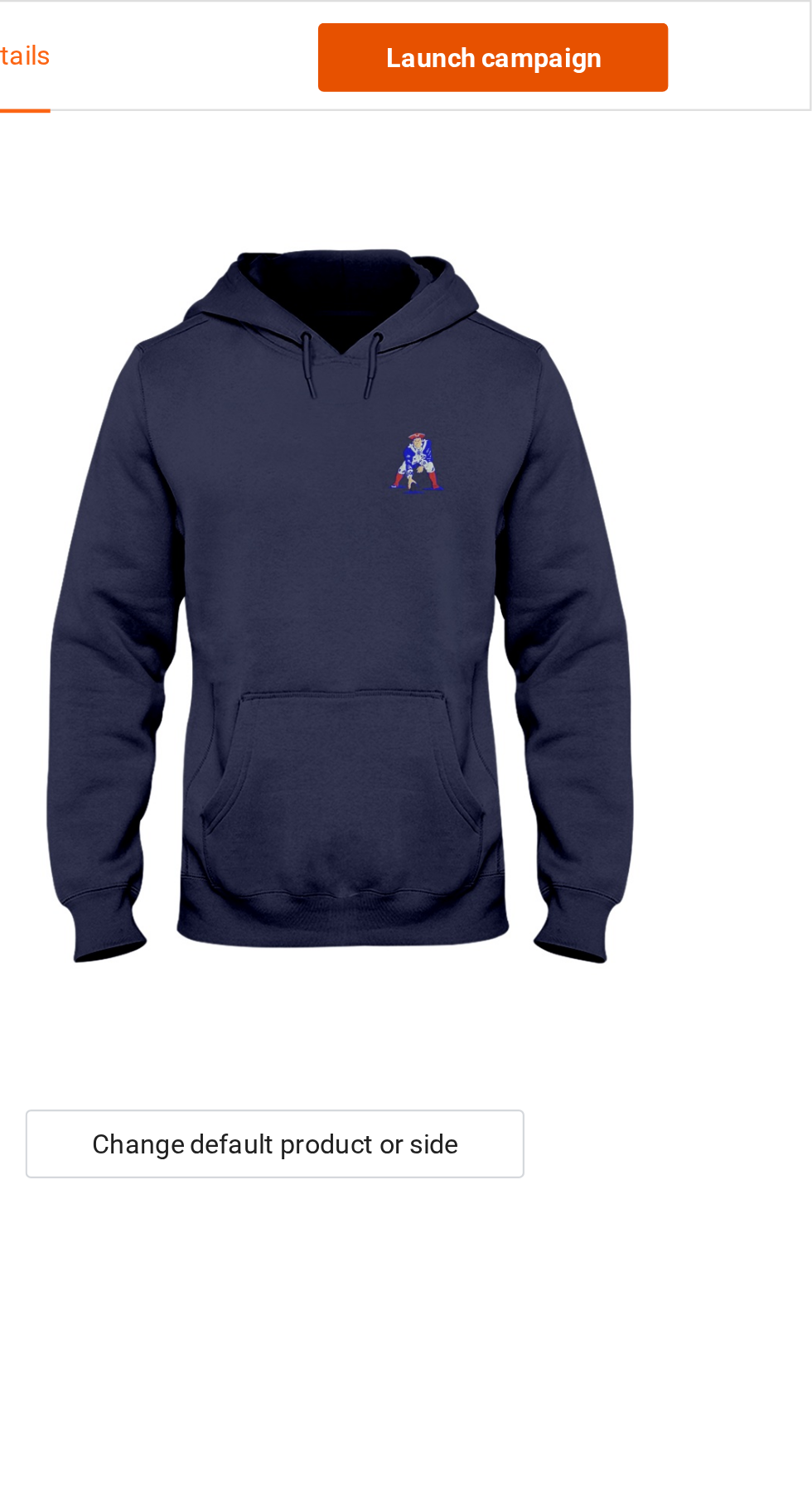
click at [703, 23] on link "Launch campaign" at bounding box center [674, 25] width 152 height 30
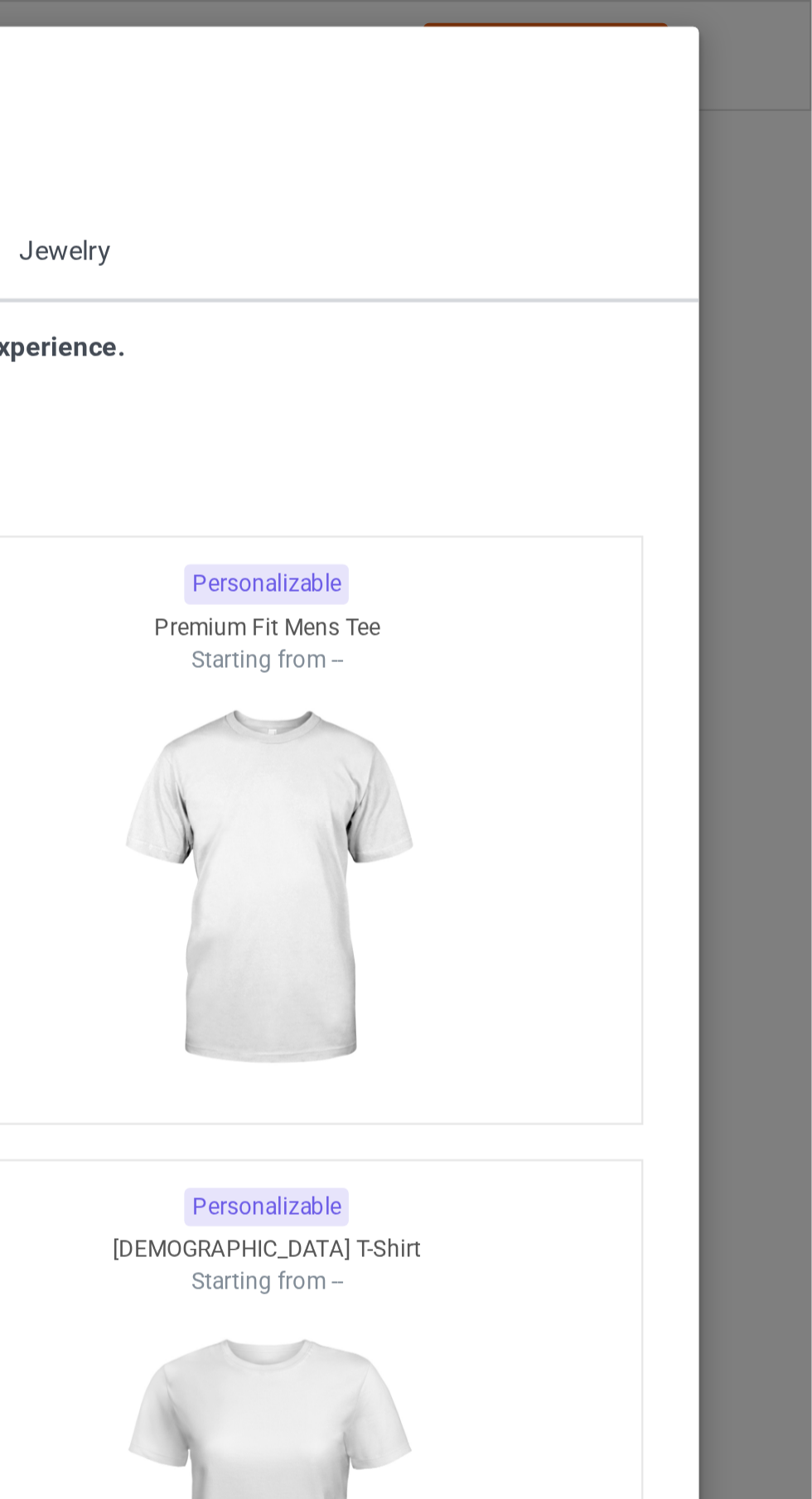
scroll to position [886, 0]
